Goal: Complete application form: Complete application form

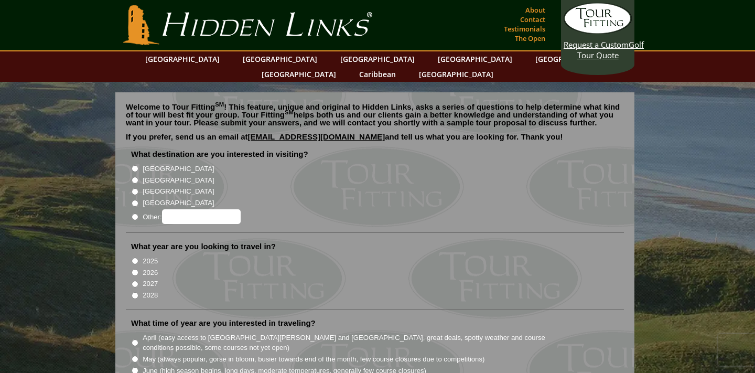
click at [160, 175] on label "[GEOGRAPHIC_DATA]" at bounding box center [178, 180] width 71 height 10
click at [138, 177] on input "[GEOGRAPHIC_DATA]" at bounding box center [135, 180] width 7 height 7
radio input "true"
click at [147, 267] on label "2026" at bounding box center [150, 272] width 15 height 10
click at [138, 269] on input "2026" at bounding box center [135, 272] width 7 height 7
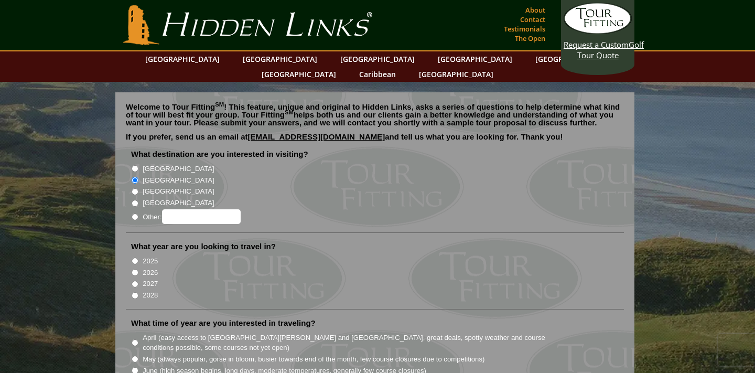
radio input "true"
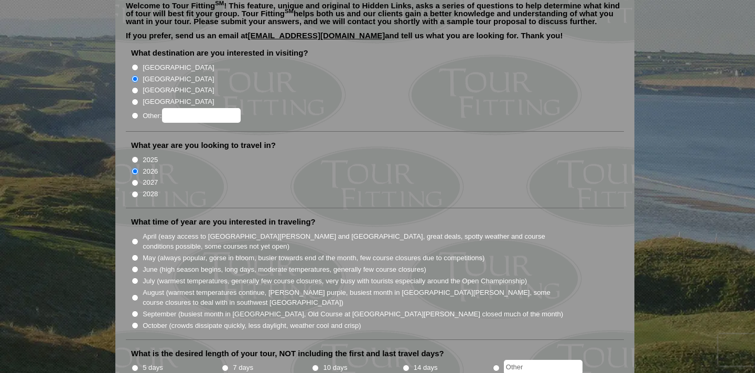
scroll to position [103, 0]
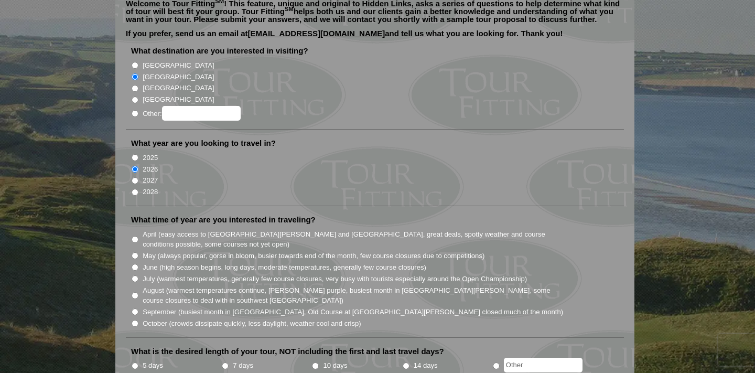
click at [156, 229] on label "April (easy access to [GEOGRAPHIC_DATA][PERSON_NAME] and [GEOGRAPHIC_DATA], gre…" at bounding box center [354, 239] width 422 height 20
click at [138, 236] on input "April (easy access to [GEOGRAPHIC_DATA][PERSON_NAME] and [GEOGRAPHIC_DATA], gre…" at bounding box center [135, 239] width 7 height 7
radio input "true"
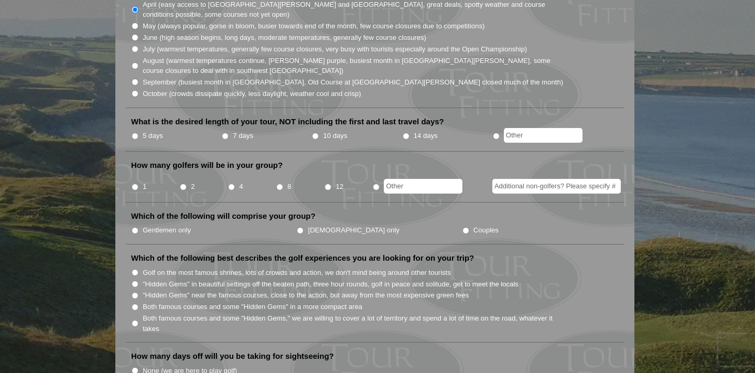
scroll to position [332, 0]
radio input "true"
click at [524, 128] on input "text" at bounding box center [543, 135] width 79 height 15
type input "3"
click at [232, 184] on input "4" at bounding box center [231, 187] width 7 height 7
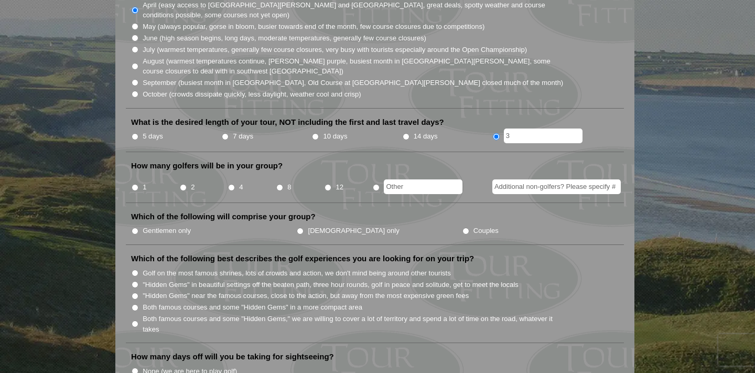
radio input "true"
click at [436, 179] on input "text" at bounding box center [423, 186] width 79 height 15
type input "6"
click at [278, 184] on input "8" at bounding box center [279, 187] width 7 height 7
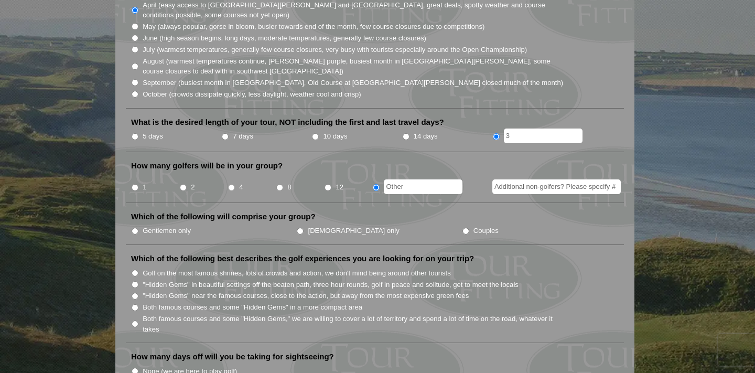
radio input "true"
click at [190, 223] on li "Which of the following will comprise your group? Gentlemen only [DEMOGRAPHIC_DA…" at bounding box center [375, 228] width 498 height 34
click at [185, 225] on label "Gentlemen only" at bounding box center [167, 230] width 48 height 10
click at [138, 228] on input "Gentlemen only" at bounding box center [135, 231] width 7 height 7
radio input "true"
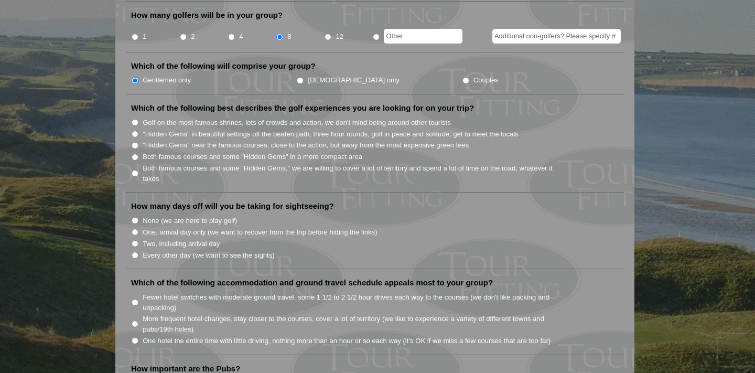
scroll to position [481, 0]
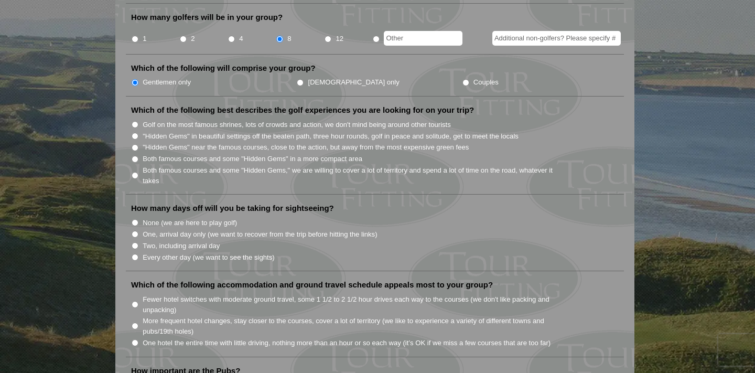
click at [221, 165] on label "Both famous courses and some "Hidden Gems," we are willing to cover a lot of te…" at bounding box center [354, 175] width 422 height 20
click at [138, 172] on input "Both famous courses and some "Hidden Gems," we are willing to cover a lot of te…" at bounding box center [135, 175] width 7 height 7
radio input "true"
click at [223, 154] on label "Both famous courses and some "Hidden Gems" in a more compact area" at bounding box center [253, 159] width 220 height 10
click at [138, 156] on input "Both famous courses and some "Hidden Gems" in a more compact area" at bounding box center [135, 159] width 7 height 7
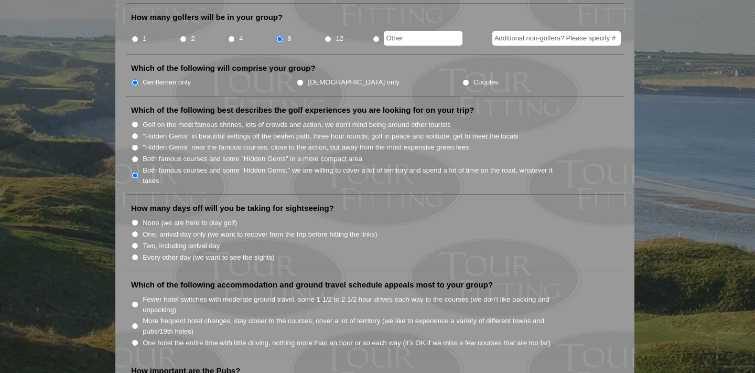
radio input "true"
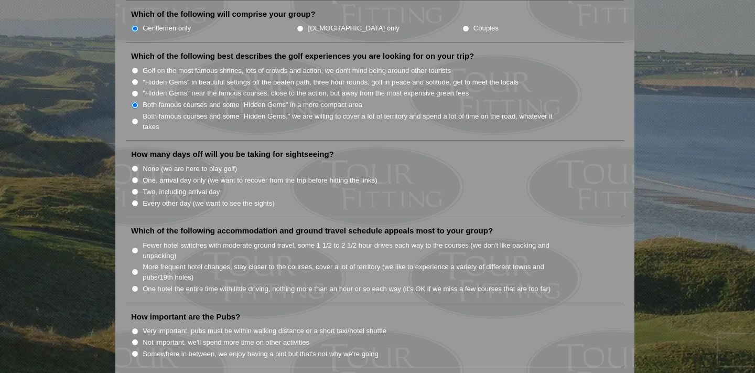
scroll to position [543, 0]
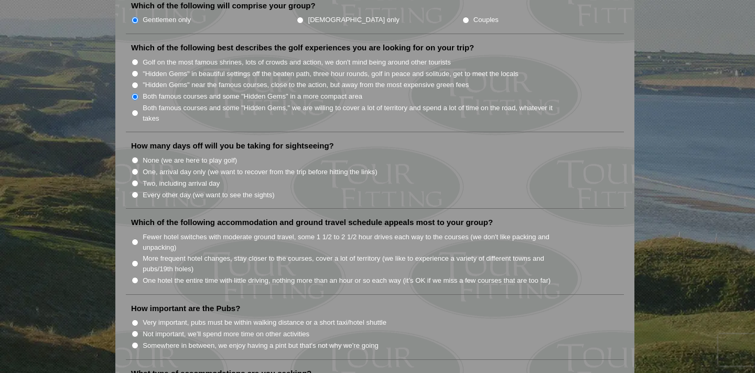
click at [223, 155] on label "None (we are here to play golf)" at bounding box center [190, 160] width 94 height 10
click at [138, 157] on input "None (we are here to play golf)" at bounding box center [135, 160] width 7 height 7
radio input "true"
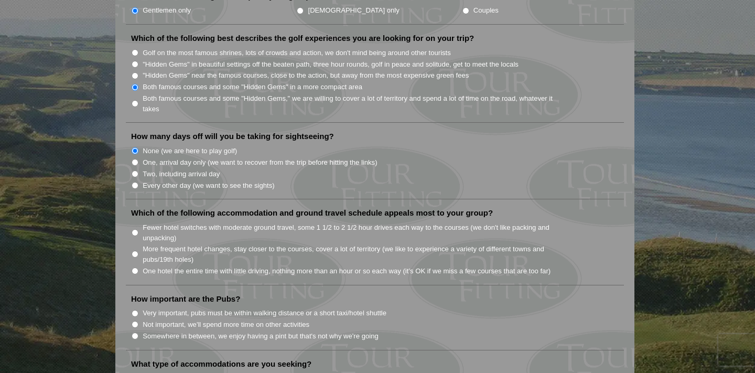
scroll to position [564, 0]
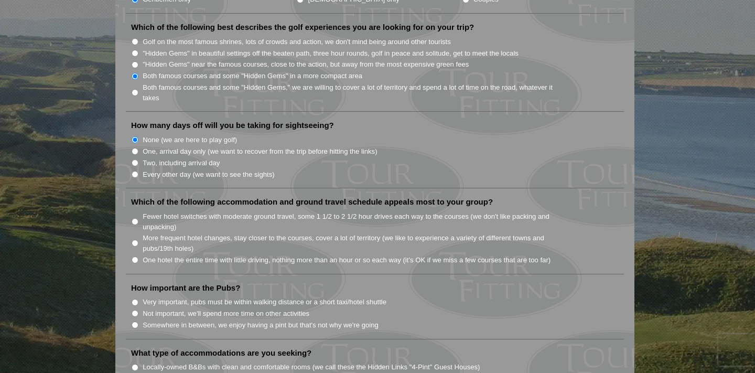
click at [267, 146] on label "One, arrival day only (we want to recover from the trip before hitting the link…" at bounding box center [260, 151] width 234 height 10
click at [138, 148] on input "One, arrival day only (we want to recover from the trip before hitting the link…" at bounding box center [135, 151] width 7 height 7
radio input "true"
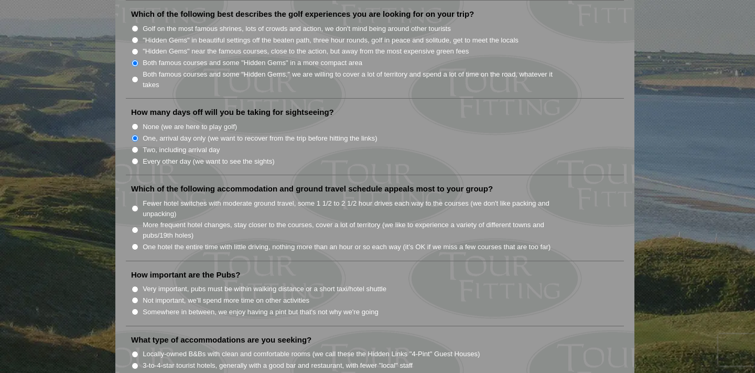
click at [296, 198] on label "Fewer hotel switches with moderate ground travel, some 1 1/2 to 2 1/2 hour driv…" at bounding box center [354, 208] width 422 height 20
click at [138, 205] on input "Fewer hotel switches with moderate ground travel, some 1 1/2 to 2 1/2 hour driv…" at bounding box center [135, 208] width 7 height 7
radio input "true"
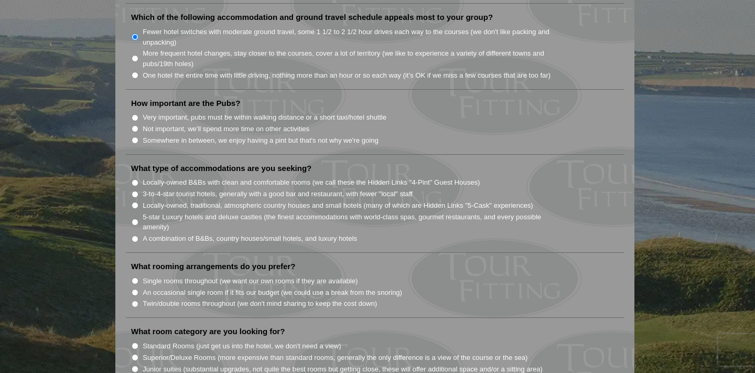
scroll to position [751, 0]
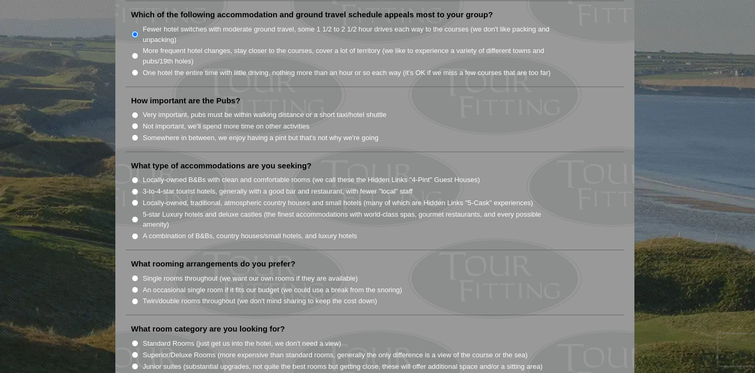
click at [187, 110] on label "Very important, pubs must be within walking distance or a short taxi/hotel shut…" at bounding box center [265, 115] width 244 height 10
click at [138, 112] on input "Very important, pubs must be within walking distance or a short taxi/hotel shut…" at bounding box center [135, 115] width 7 height 7
radio input "true"
click at [221, 133] on label "Somewhere in between, we enjoy having a pint but that's not why we're going" at bounding box center [261, 138] width 236 height 10
click at [138, 134] on input "Somewhere in between, we enjoy having a pint but that's not why we're going" at bounding box center [135, 137] width 7 height 7
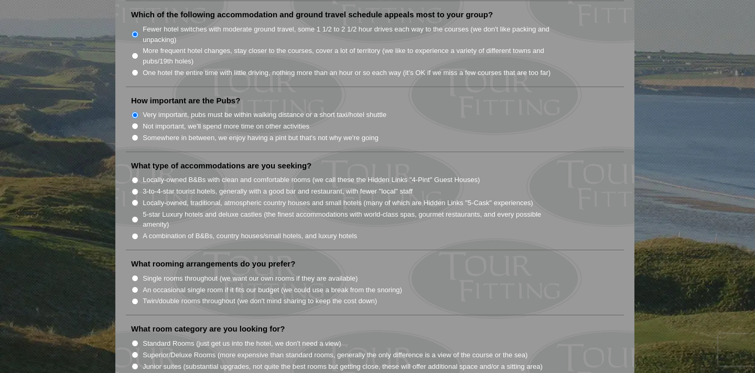
radio input "true"
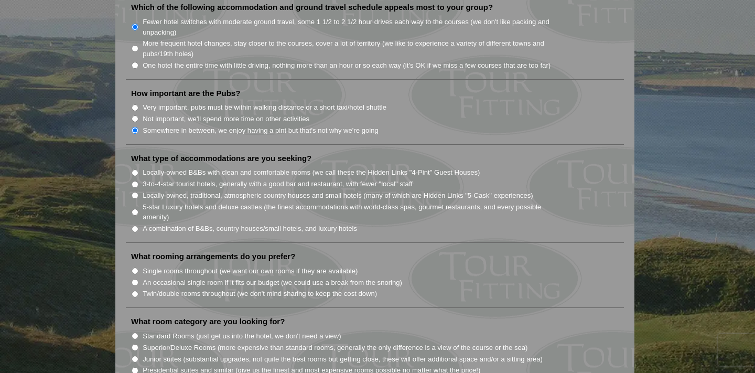
click at [232, 223] on label "A combination of B&Bs, country houses/small hotels, and luxury hotels" at bounding box center [250, 228] width 214 height 10
click at [138, 225] on input "A combination of B&Bs, country houses/small hotels, and luxury hotels" at bounding box center [135, 228] width 7 height 7
radio input "true"
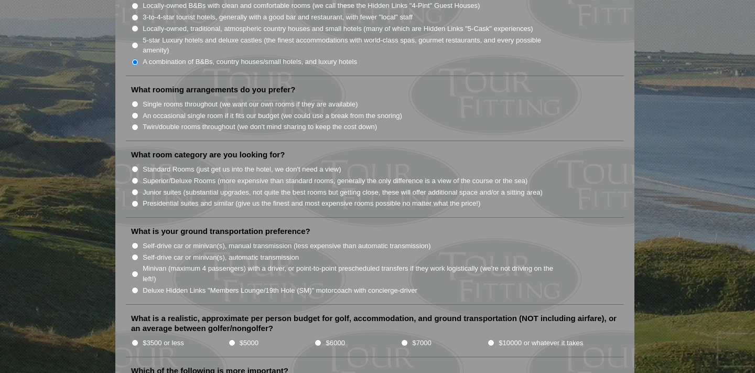
scroll to position [928, 0]
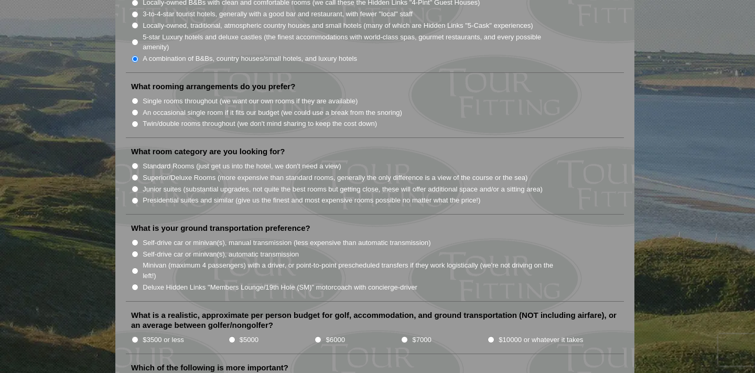
click at [321, 161] on label "Standard Rooms (just get us into the hotel, we don't need a view)" at bounding box center [242, 166] width 199 height 10
click at [138, 163] on input "Standard Rooms (just get us into the hotel, we don't need a view)" at bounding box center [135, 166] width 7 height 7
radio input "true"
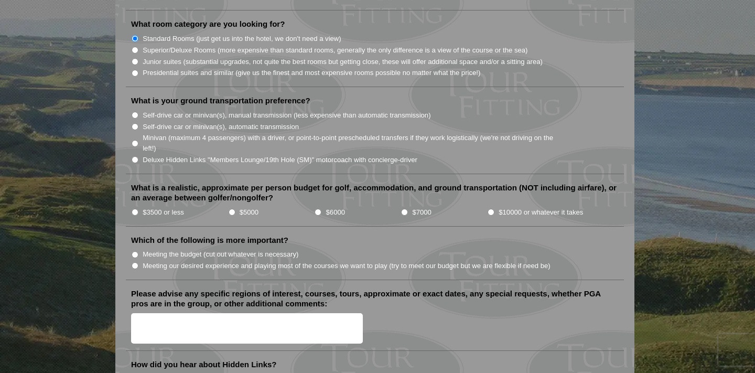
scroll to position [1052, 0]
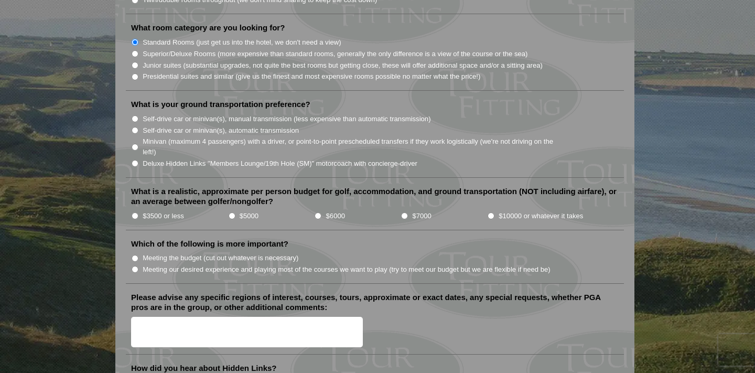
click at [284, 136] on label "Minivan (maximum 4 passengers) with a driver, or point-to-point prescheduled tr…" at bounding box center [354, 146] width 422 height 20
click at [138, 144] on input "Minivan (maximum 4 passengers) with a driver, or point-to-point prescheduled tr…" at bounding box center [135, 147] width 7 height 7
radio input "true"
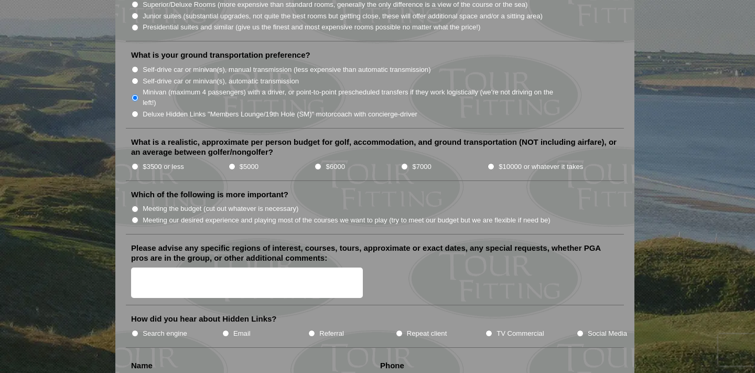
scroll to position [1103, 0]
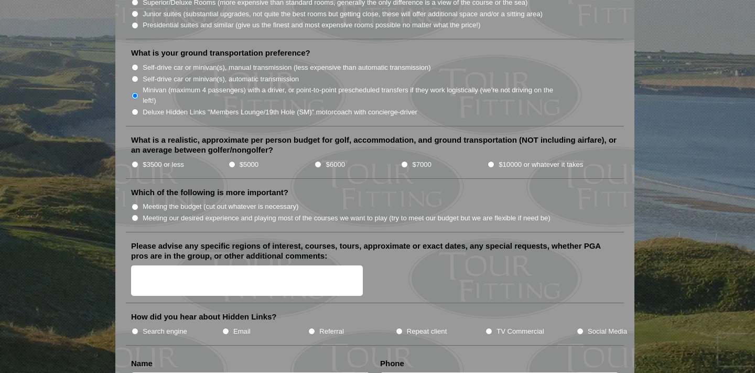
click at [161, 159] on label "$3500 or less" at bounding box center [163, 164] width 41 height 10
click at [138, 161] on input "$3500 or less" at bounding box center [135, 164] width 7 height 7
radio input "true"
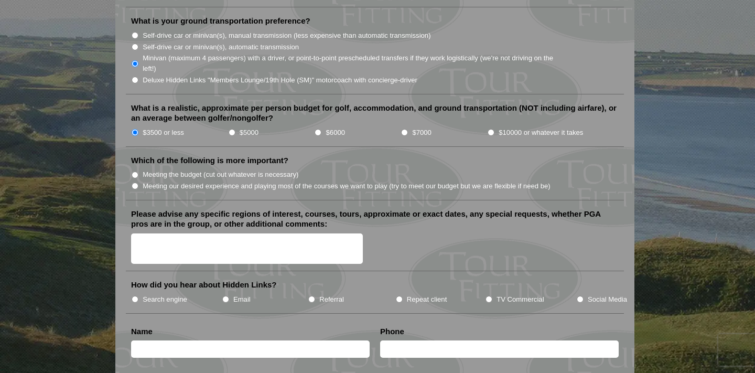
scroll to position [1136, 0]
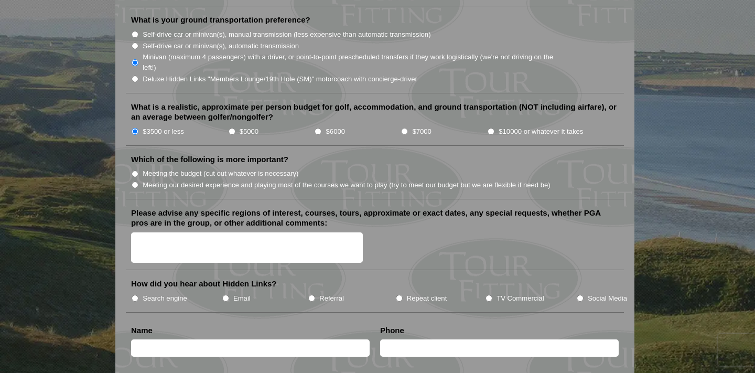
click at [170, 168] on label "Meeting the budget (cut out whatever is necessary)" at bounding box center [221, 173] width 156 height 10
click at [138, 170] on input "Meeting the budget (cut out whatever is necessary)" at bounding box center [135, 173] width 7 height 7
radio input "true"
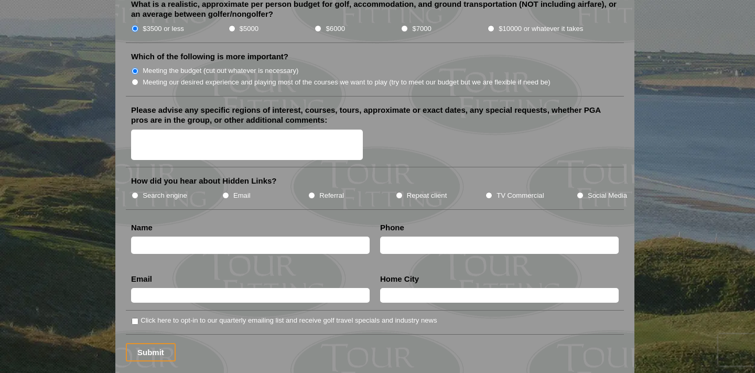
scroll to position [1244, 0]
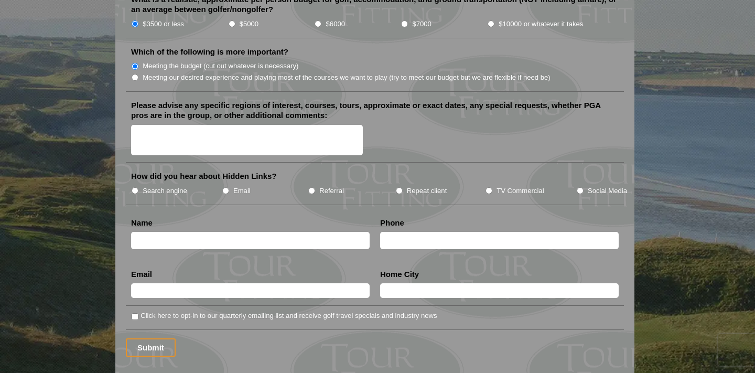
click at [182, 186] on label "Search engine" at bounding box center [165, 191] width 45 height 10
click at [138, 187] on input "Search engine" at bounding box center [135, 190] width 7 height 7
radio input "true"
click at [183, 232] on input "text" at bounding box center [250, 240] width 239 height 17
type input "[PERSON_NAME]"
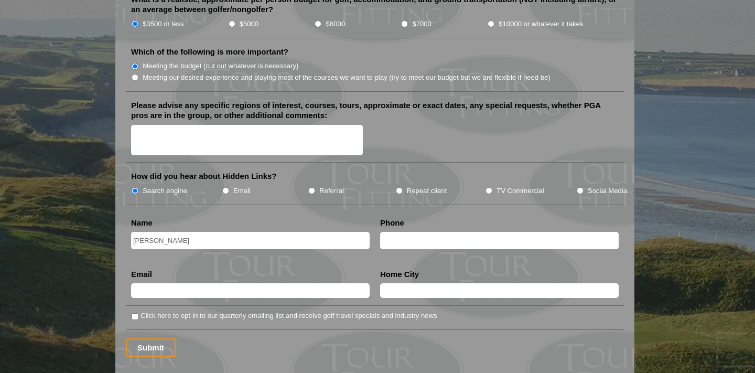
click at [423, 232] on input "text" at bounding box center [499, 240] width 239 height 17
type input "8157864610"
type input "[EMAIL_ADDRESS][DOMAIN_NAME]"
type input "Mokena"
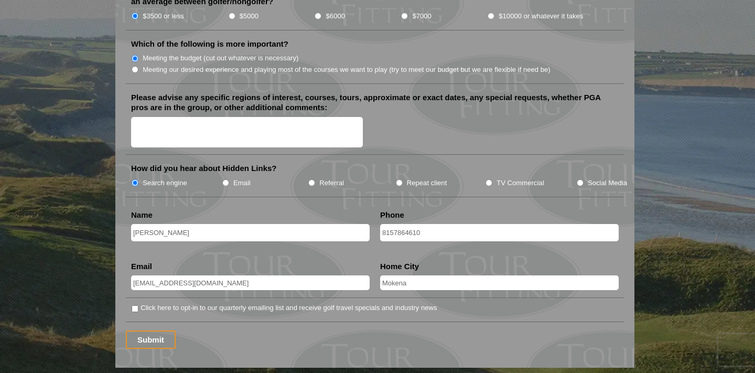
click at [167, 303] on label "Click here to opt-in to our quarterly emailing list and receive golf travel spe…" at bounding box center [289, 308] width 296 height 10
click at [138, 305] on input "Click here to opt-in to our quarterly emailing list and receive golf travel spe…" at bounding box center [135, 308] width 7 height 7
checkbox input "true"
click at [148, 330] on input "Submit" at bounding box center [151, 339] width 50 height 18
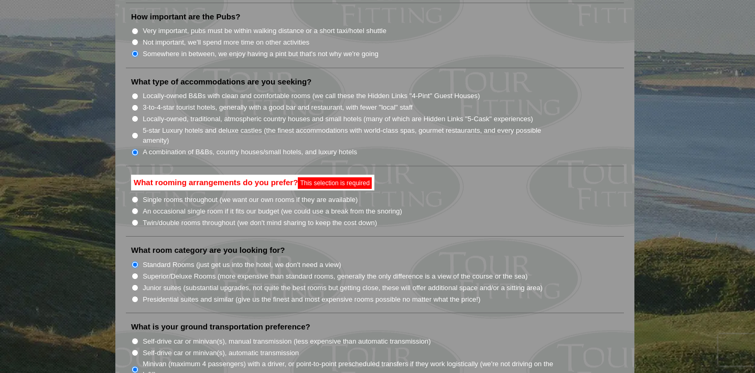
click at [196, 218] on label "Twin/double rooms throughout (we don't mind sharing to keep the cost down)" at bounding box center [260, 223] width 234 height 10
click at [138, 219] on input "Twin/double rooms throughout (we don't mind sharing to keep the cost down)" at bounding box center [135, 222] width 7 height 7
radio input "true"
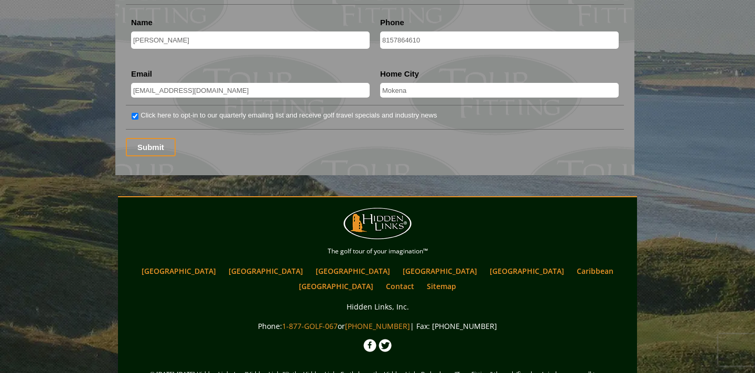
scroll to position [1480, 0]
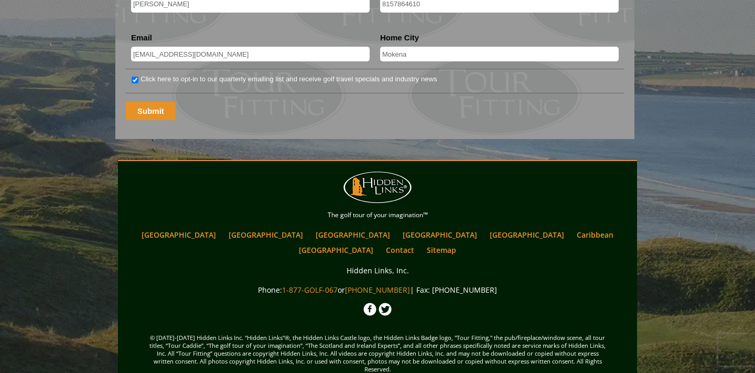
click at [170, 102] on input "Submit" at bounding box center [151, 111] width 50 height 18
